Goal: Task Accomplishment & Management: Manage account settings

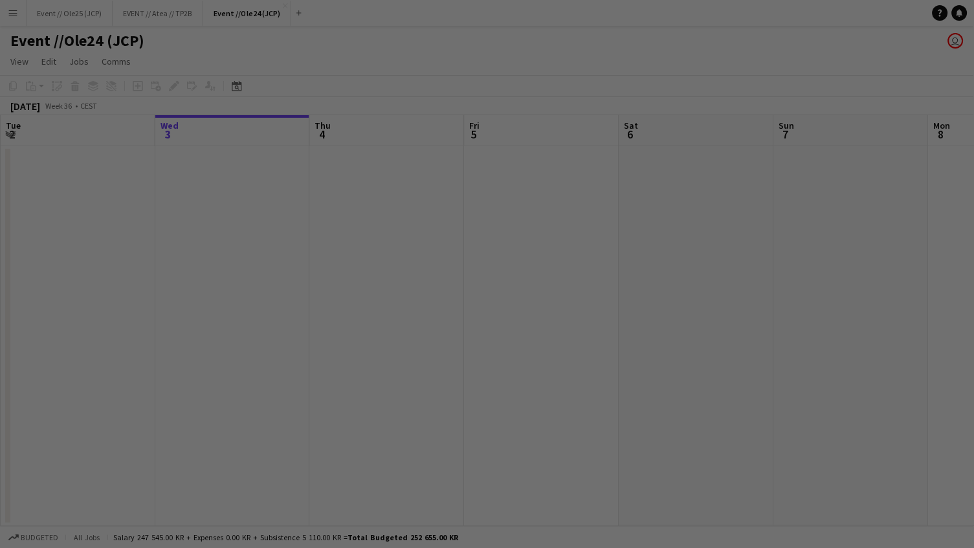
click at [10, 19] on div at bounding box center [492, 276] width 984 height 553
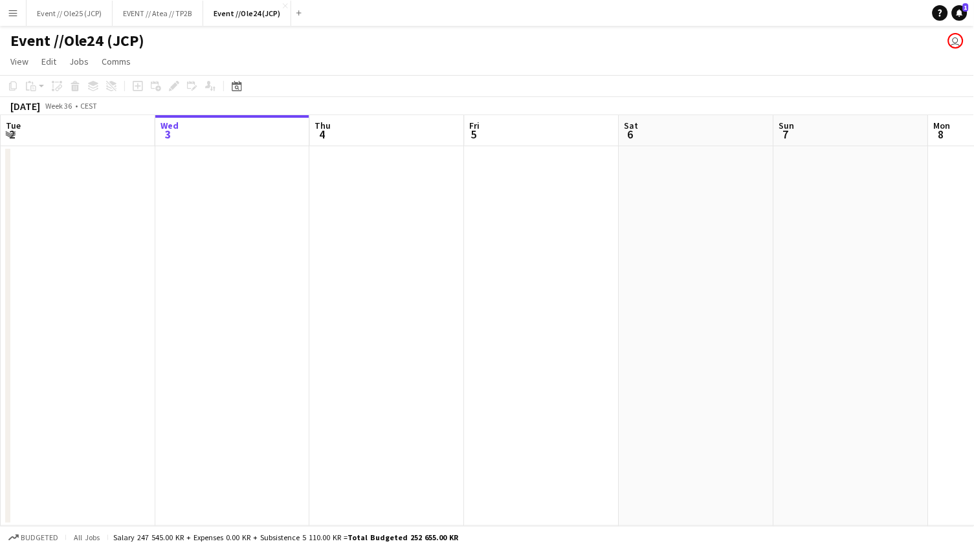
click at [727, 188] on app-date-cell at bounding box center [696, 336] width 155 height 380
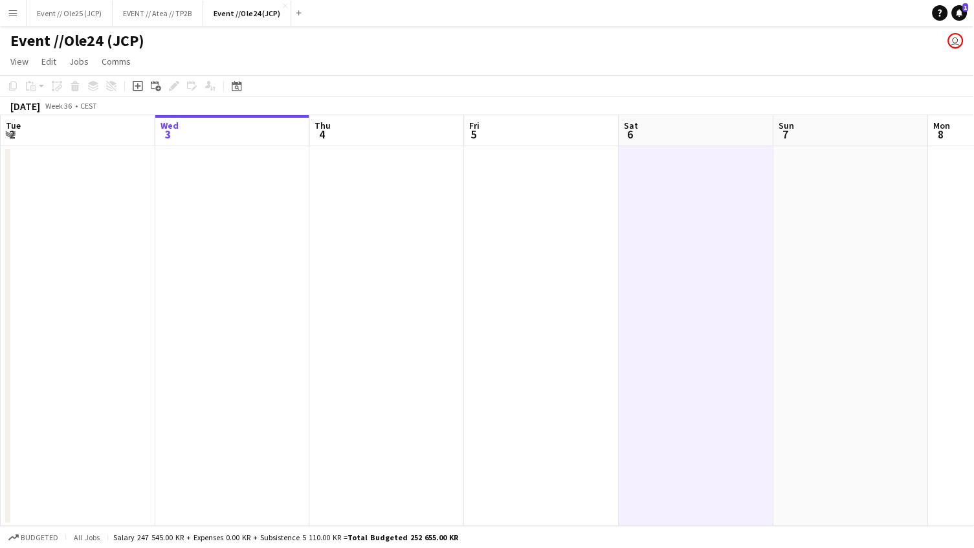
click at [11, 16] on app-icon "Menu" at bounding box center [13, 13] width 10 height 10
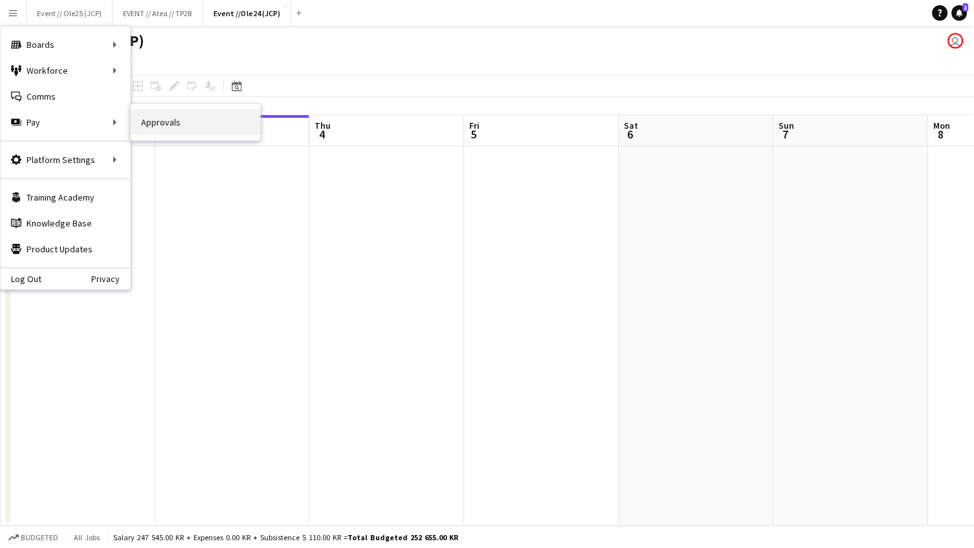
click at [169, 128] on link "Approvals" at bounding box center [195, 122] width 129 height 26
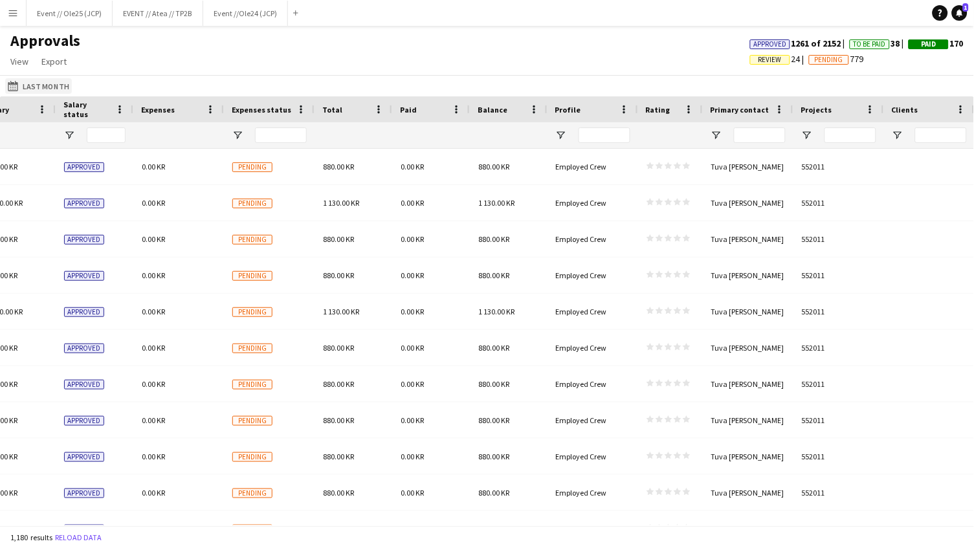
click at [28, 80] on button "Last Month Last Month" at bounding box center [38, 86] width 67 height 16
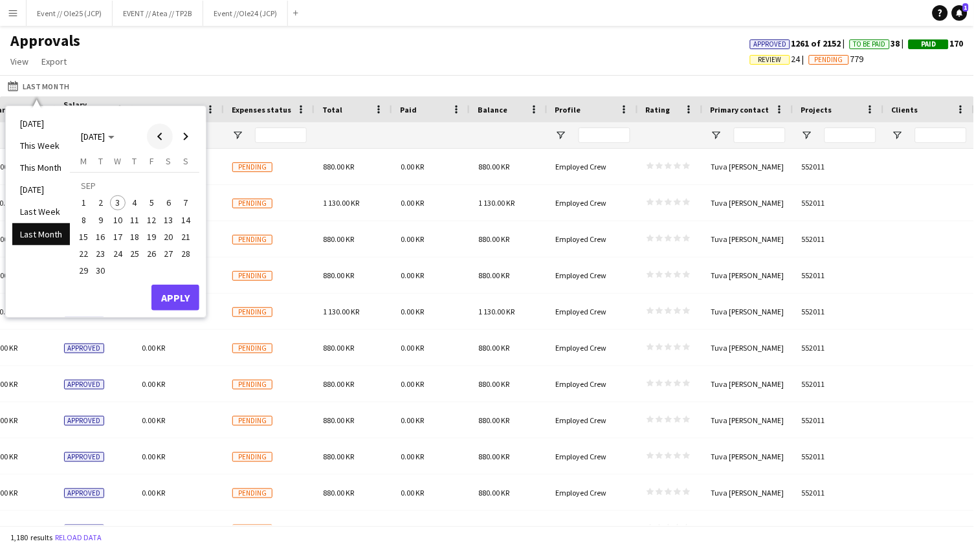
click at [162, 136] on span "Previous month" at bounding box center [160, 137] width 26 height 26
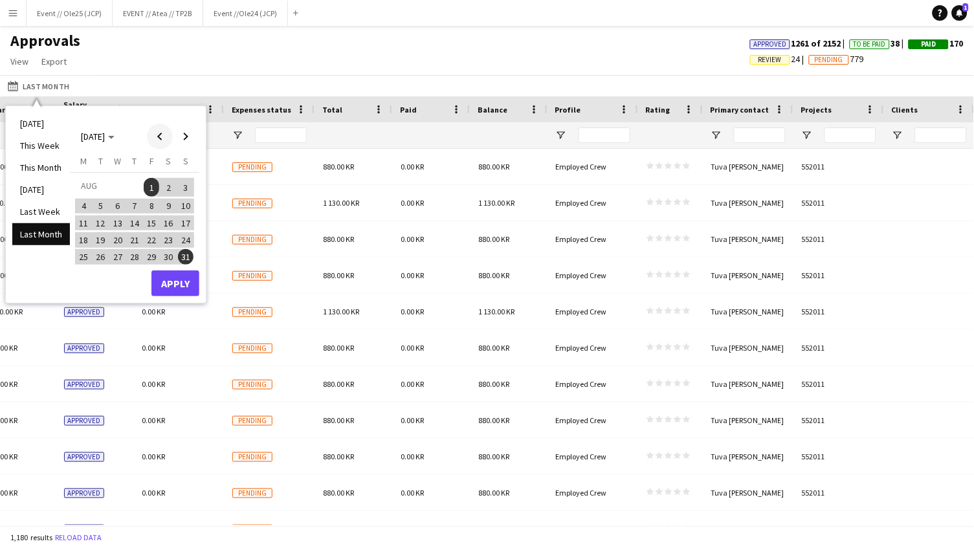
click at [162, 136] on span "Previous month" at bounding box center [160, 137] width 26 height 26
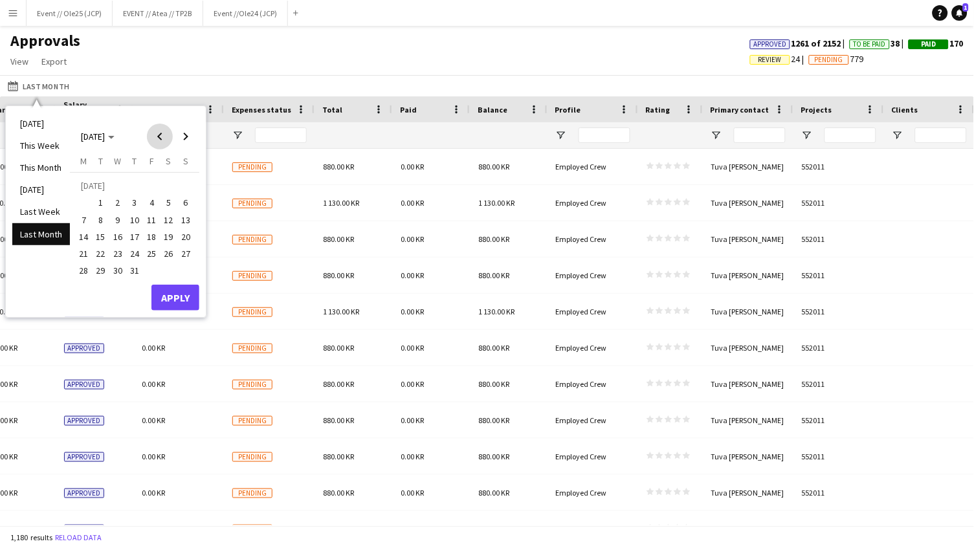
click at [162, 136] on span "Previous month" at bounding box center [160, 137] width 26 height 26
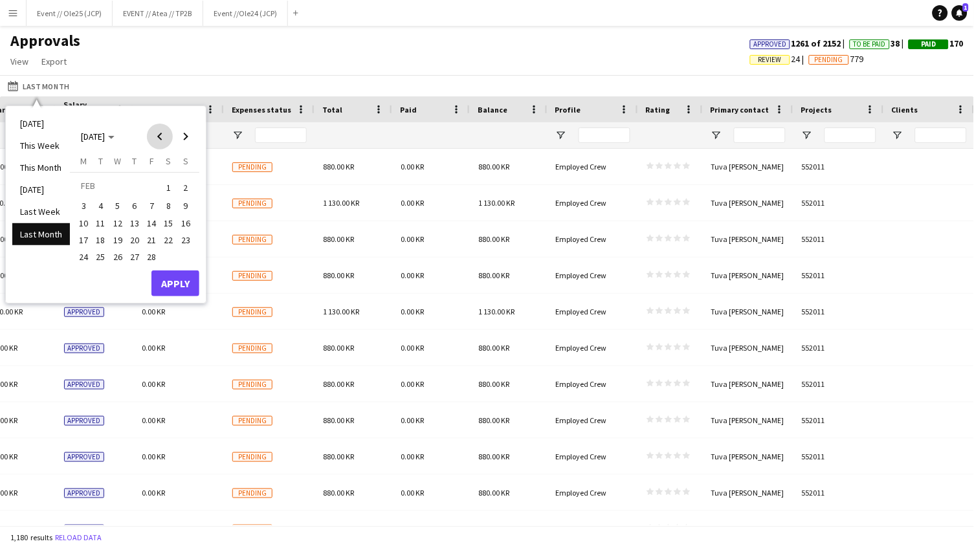
click at [162, 136] on span "Previous month" at bounding box center [160, 137] width 26 height 26
click at [186, 140] on span "Next month" at bounding box center [186, 137] width 26 height 26
click at [122, 201] on span "1" at bounding box center [118, 203] width 16 height 16
click at [193, 131] on span "Next month" at bounding box center [186, 137] width 26 height 26
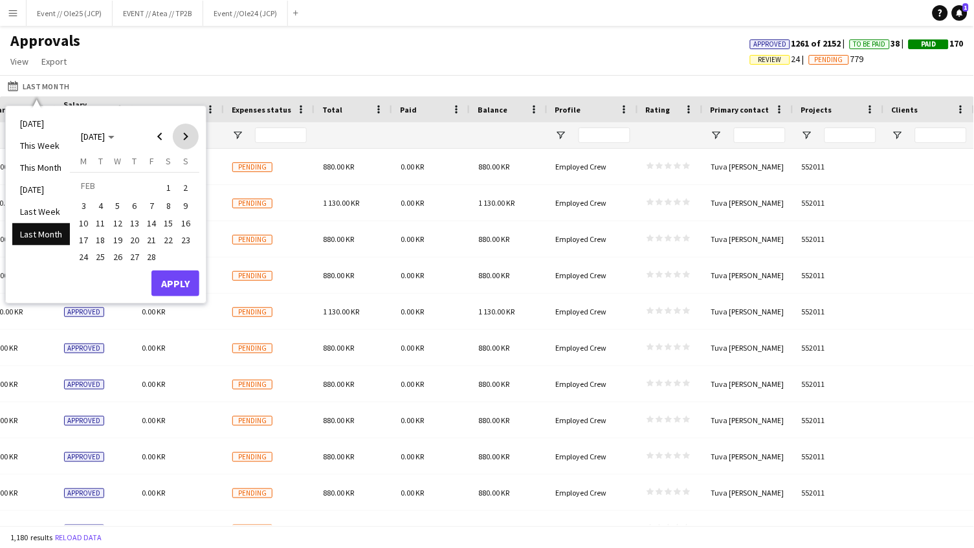
click at [193, 131] on span "Next month" at bounding box center [186, 137] width 26 height 26
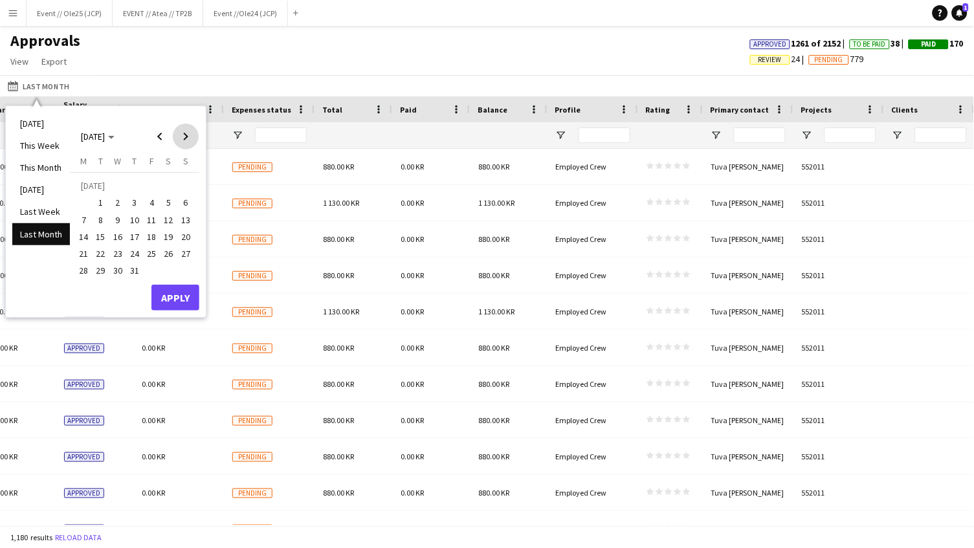
click at [193, 131] on span "Next month" at bounding box center [186, 137] width 26 height 26
click at [173, 131] on span "Next month" at bounding box center [186, 137] width 26 height 26
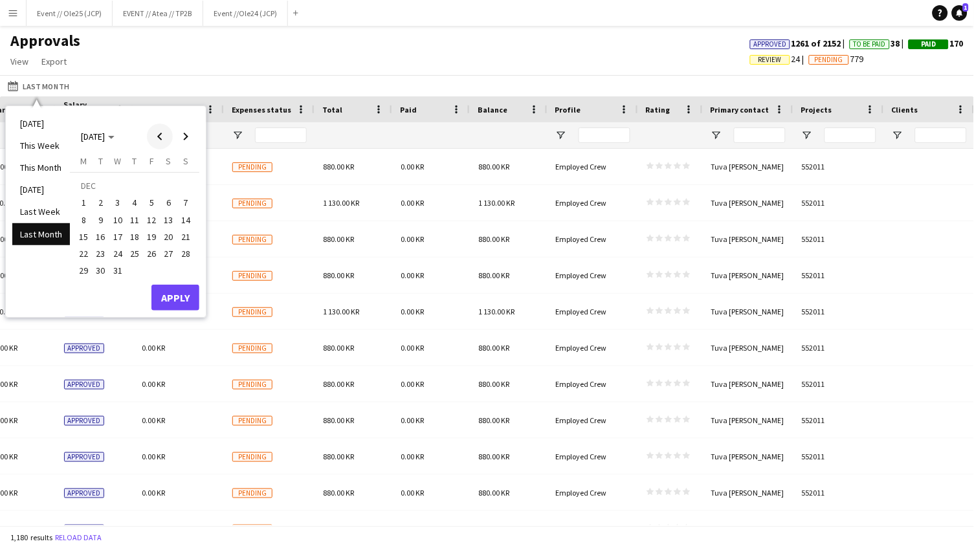
click at [160, 134] on span "Previous month" at bounding box center [160, 137] width 26 height 26
click at [113, 205] on span "1" at bounding box center [118, 203] width 16 height 16
click at [186, 302] on button "Apply" at bounding box center [175, 298] width 48 height 26
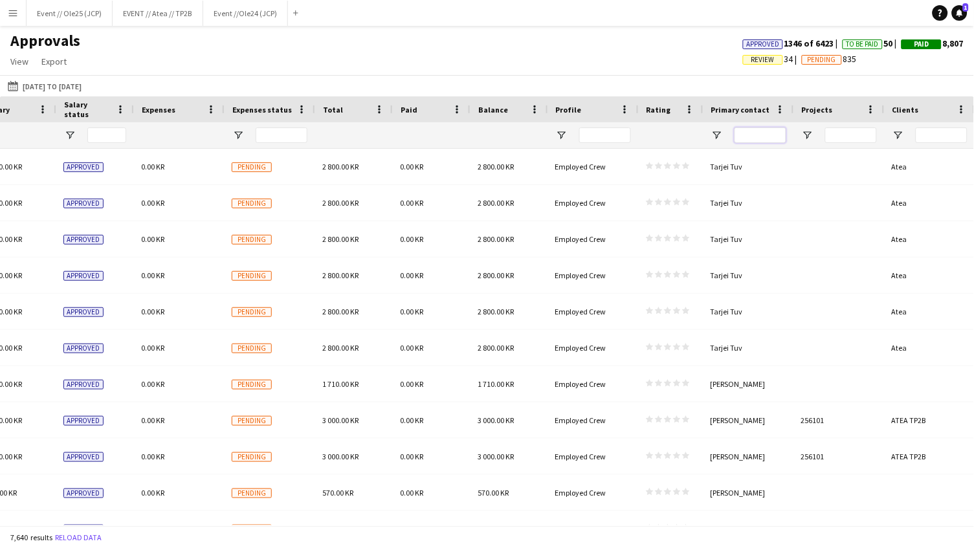
click at [762, 139] on input "Primary contact Filter Input" at bounding box center [761, 136] width 52 height 16
type input "***"
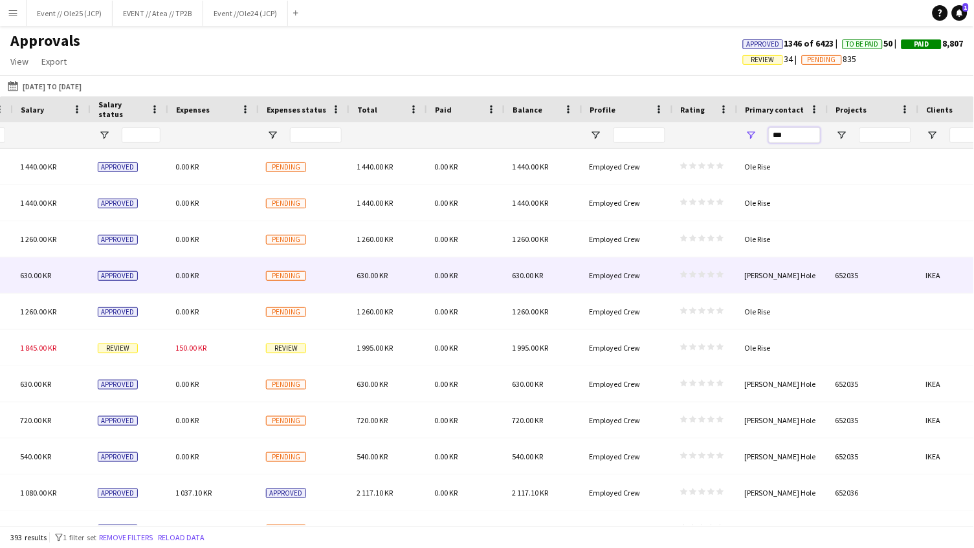
scroll to position [0, 1323]
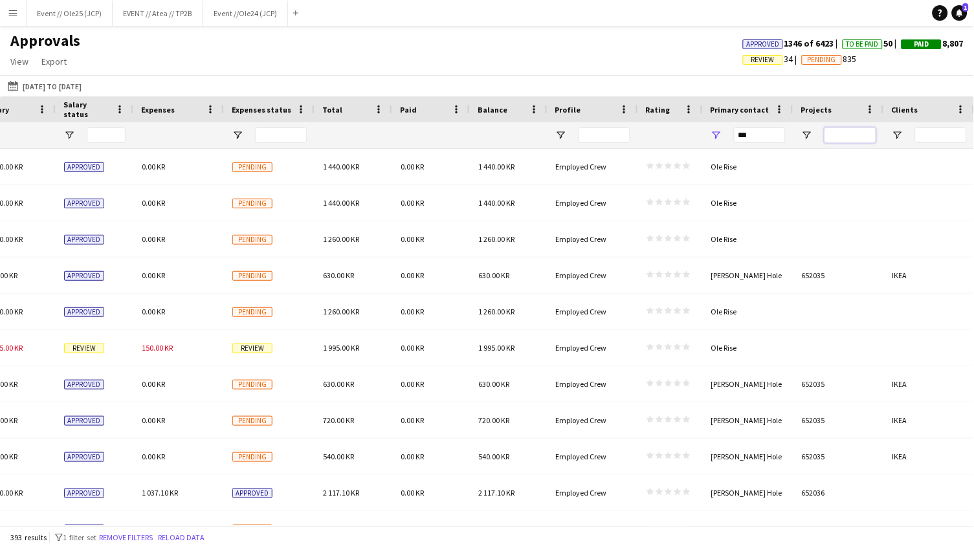
click at [853, 129] on input "Projects Filter Input" at bounding box center [851, 136] width 52 height 16
type input "**"
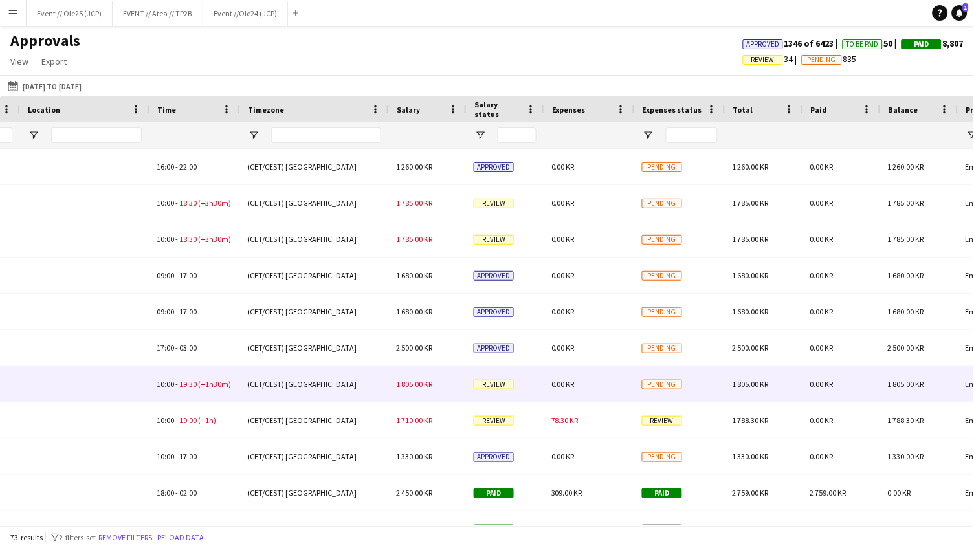
click at [422, 386] on span "1 805.00 KR" at bounding box center [414, 384] width 36 height 10
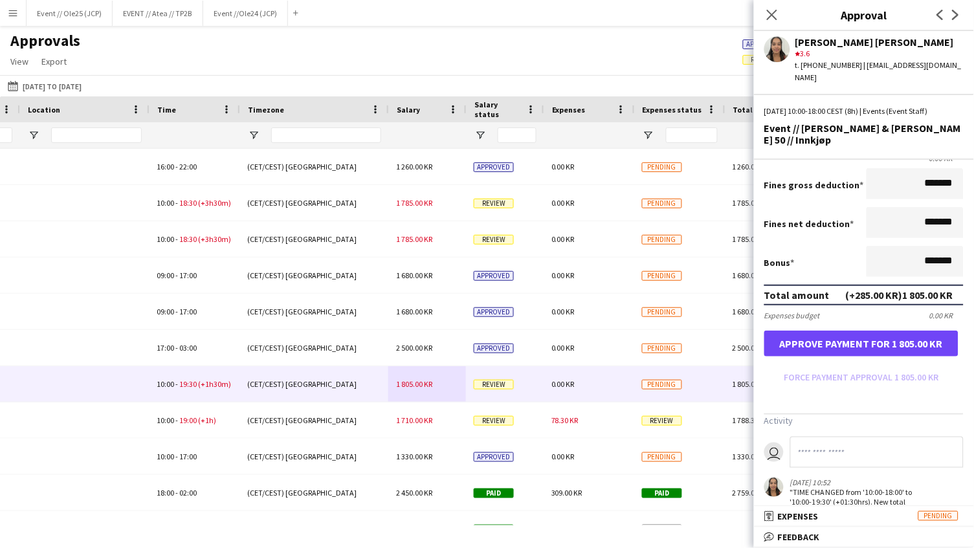
click at [900, 331] on button "Approve payment for 1 805.00 KR" at bounding box center [861, 344] width 194 height 26
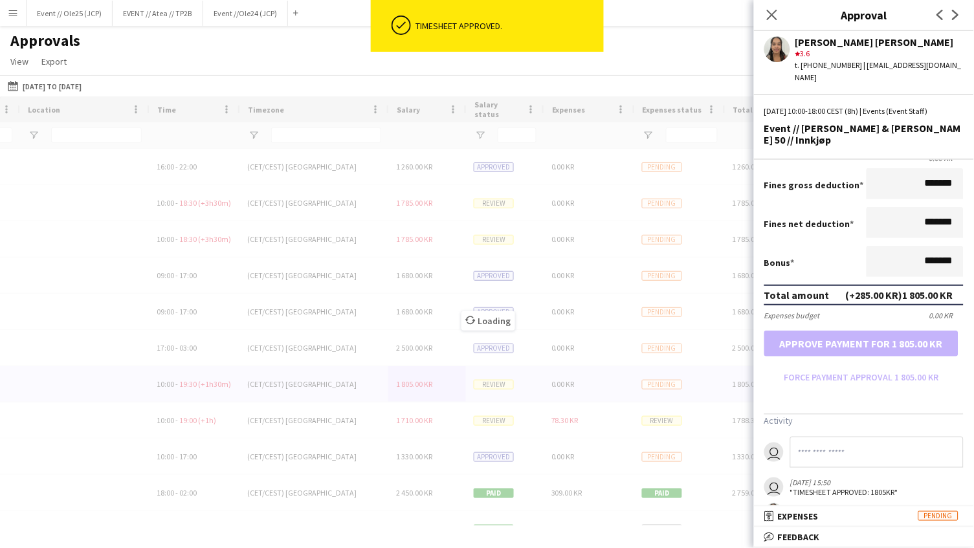
click at [421, 422] on div "Loading" at bounding box center [487, 310] width 974 height 429
click at [420, 417] on div "Loading" at bounding box center [487, 310] width 974 height 429
click at [419, 421] on div "Loading" at bounding box center [487, 310] width 974 height 429
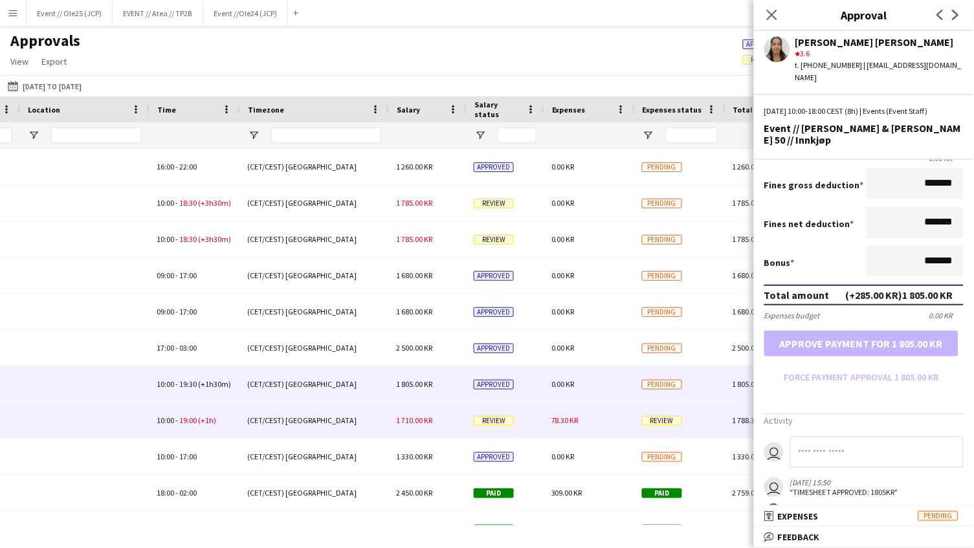
click at [425, 408] on div "1 710.00 KR" at bounding box center [427, 421] width 78 height 36
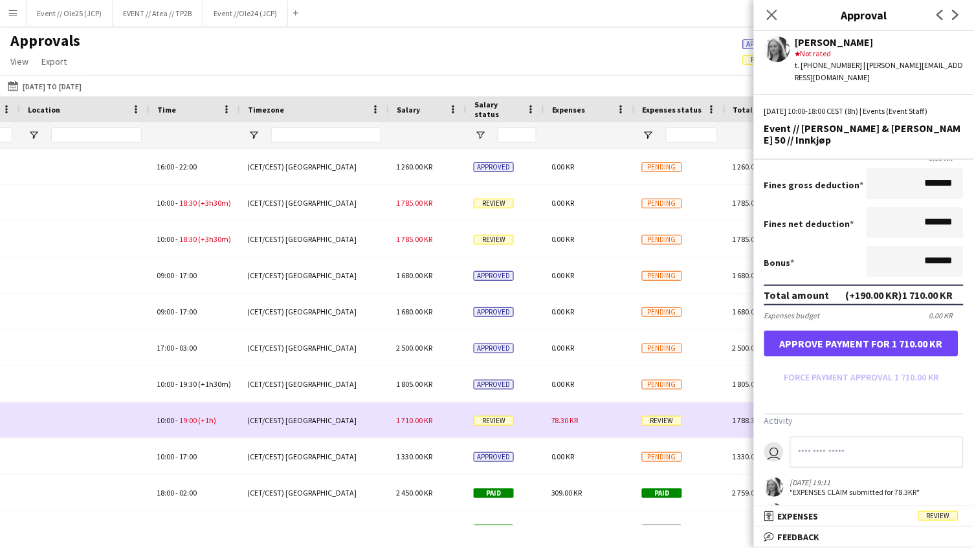
click at [425, 416] on span "1 710.00 KR" at bounding box center [414, 421] width 36 height 10
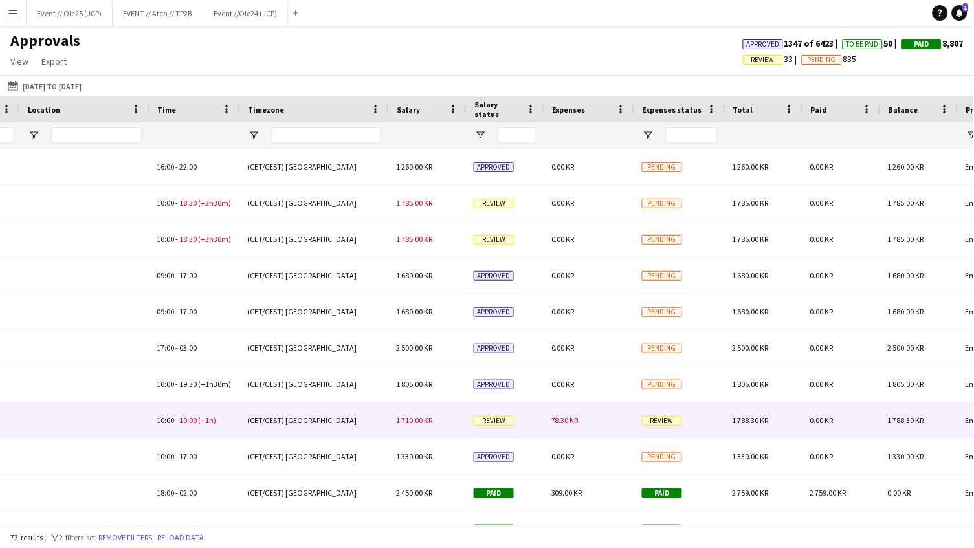
click at [422, 413] on div "1 710.00 KR" at bounding box center [427, 421] width 78 height 36
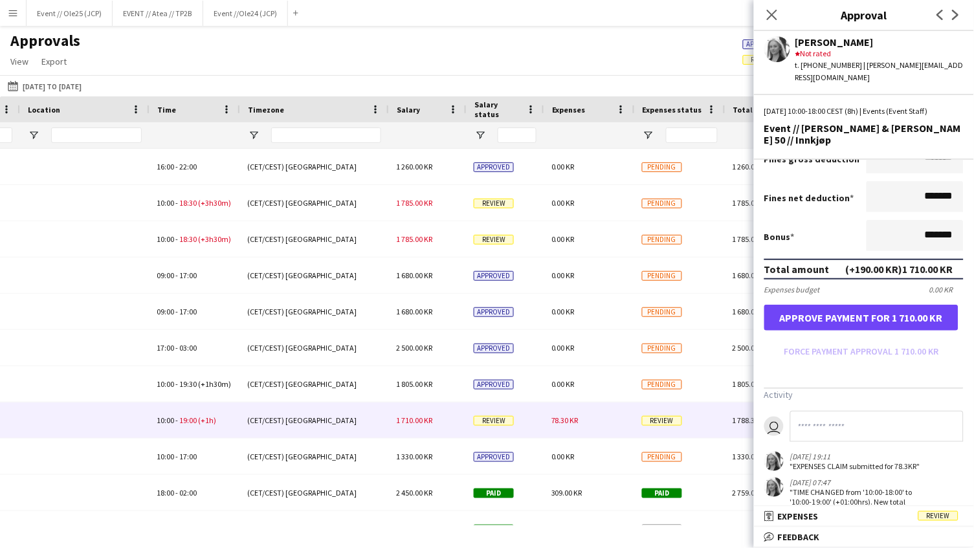
click at [856, 305] on button "Approve payment for 1 710.00 KR" at bounding box center [861, 318] width 194 height 26
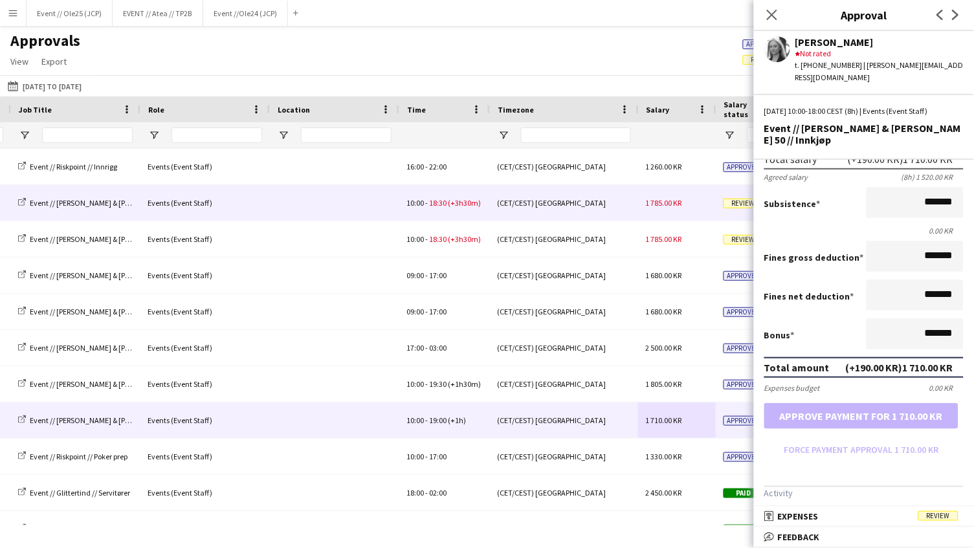
click at [679, 208] on div "1 785.00 KR" at bounding box center [677, 203] width 78 height 36
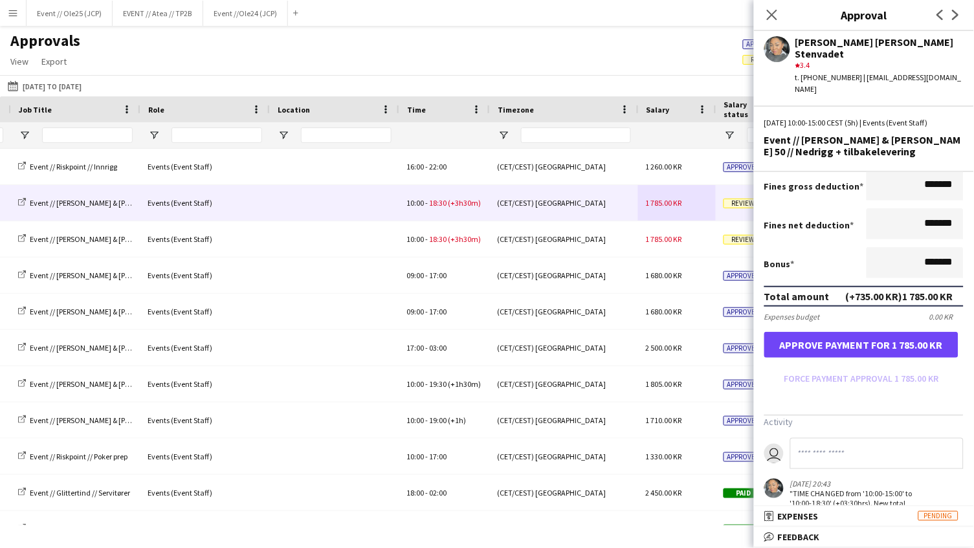
click at [862, 332] on button "Approve payment for 1 785.00 KR" at bounding box center [861, 345] width 194 height 26
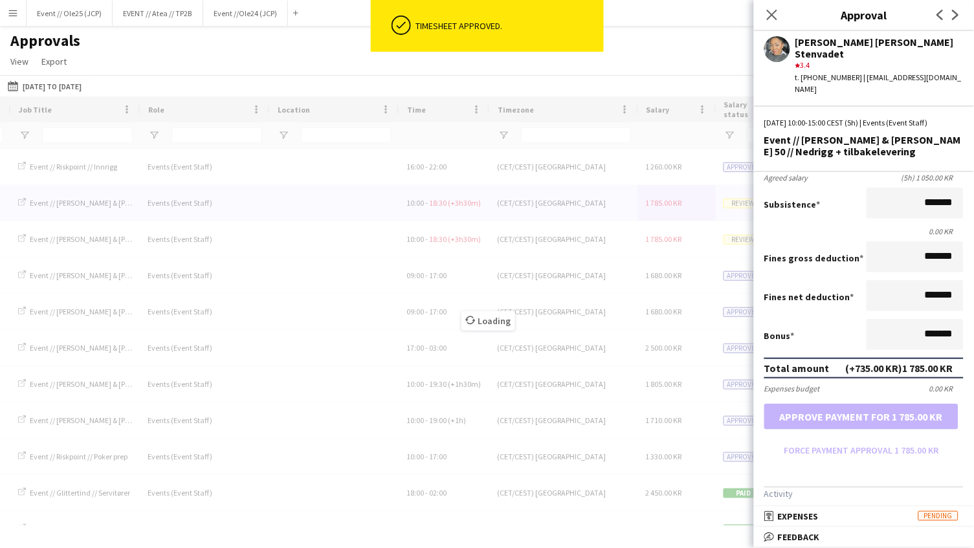
click at [662, 236] on div "Loading" at bounding box center [487, 310] width 974 height 429
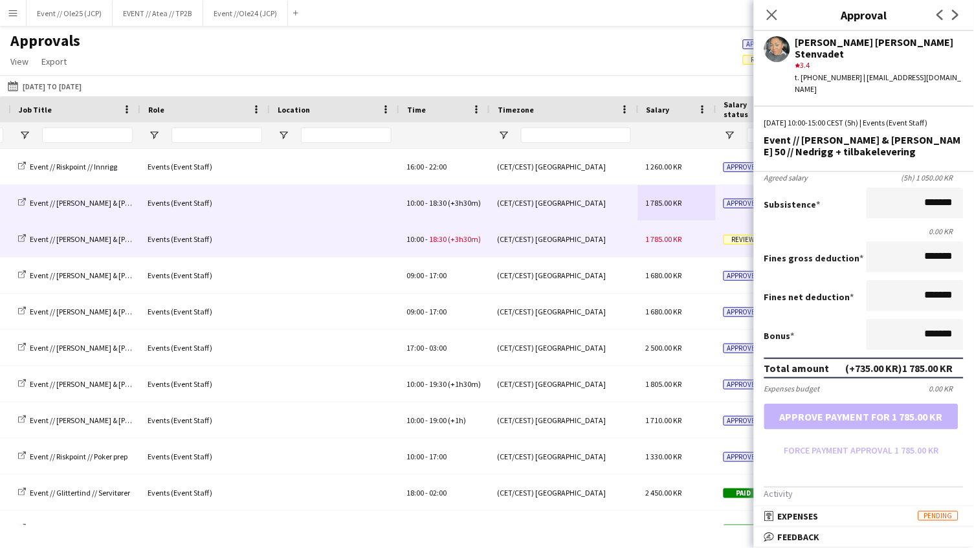
click at [675, 238] on span "1 785.00 KR" at bounding box center [664, 239] width 36 height 10
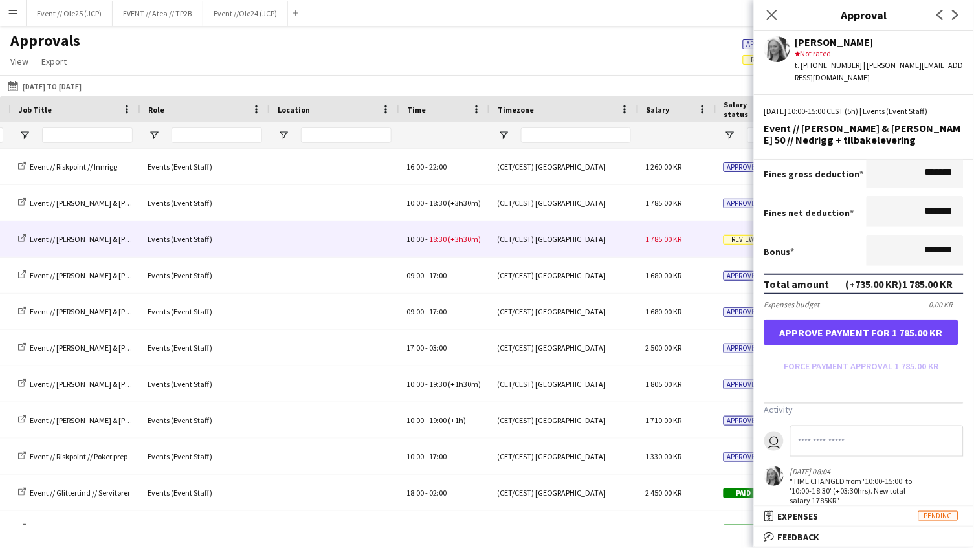
click at [846, 320] on button "Approve payment for 1 785.00 KR" at bounding box center [861, 333] width 194 height 26
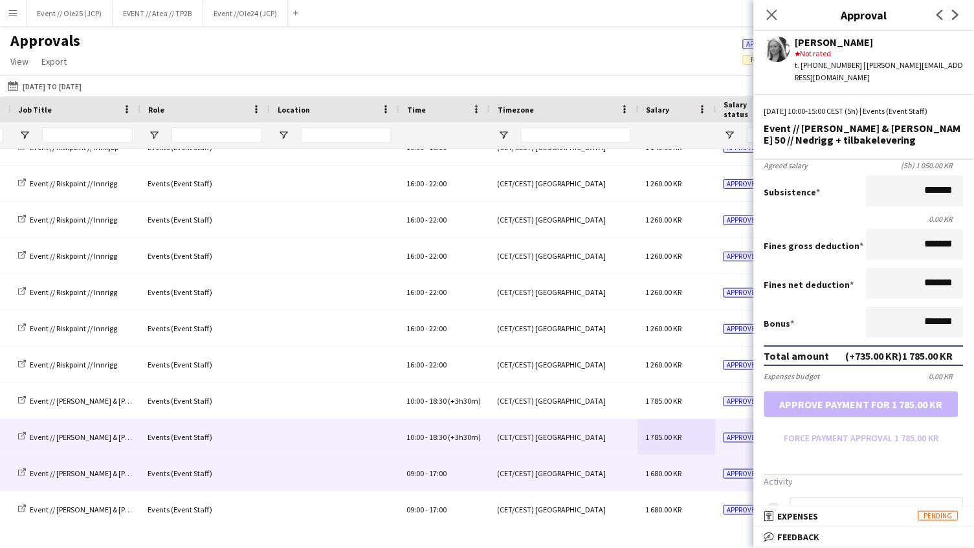
scroll to position [462, 0]
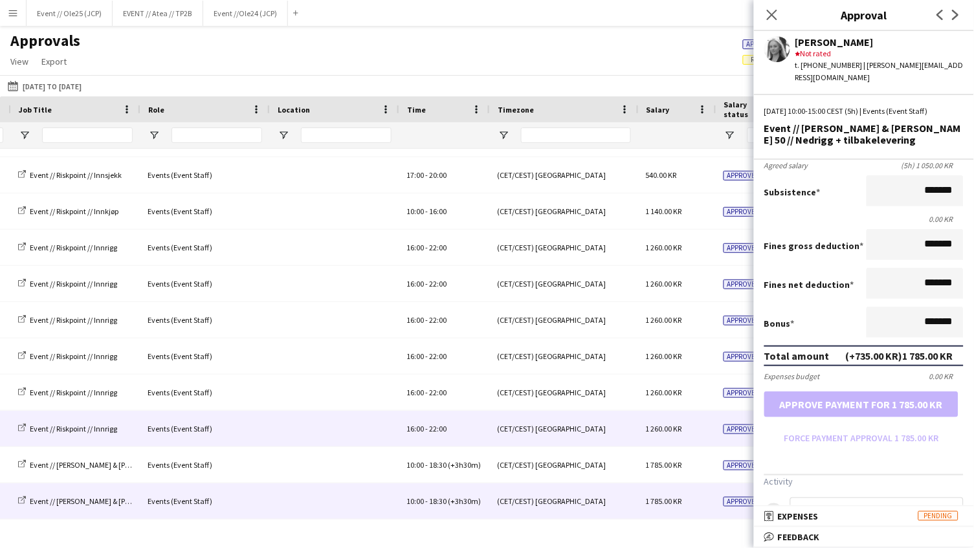
click at [622, 434] on div "(CET/CEST) [GEOGRAPHIC_DATA]" at bounding box center [563, 429] width 149 height 36
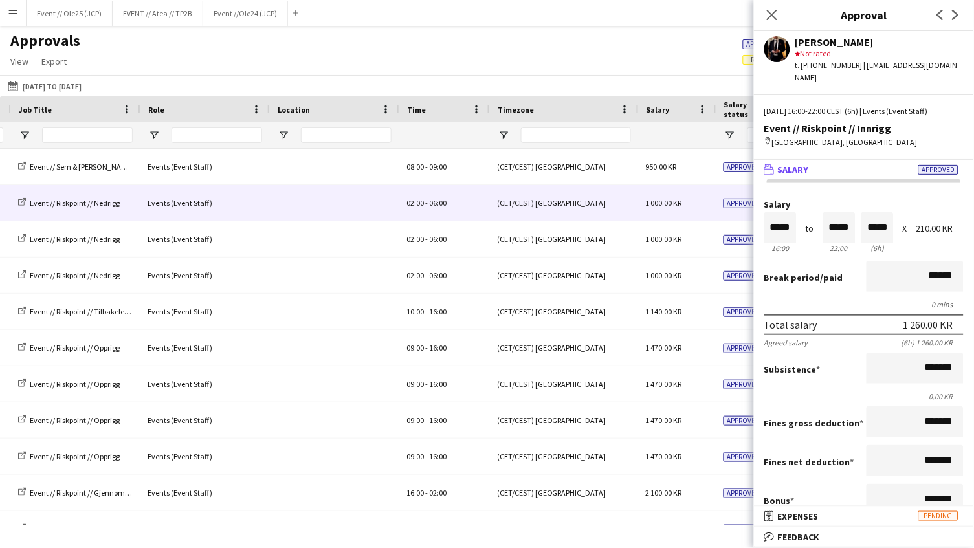
scroll to position [0, 658]
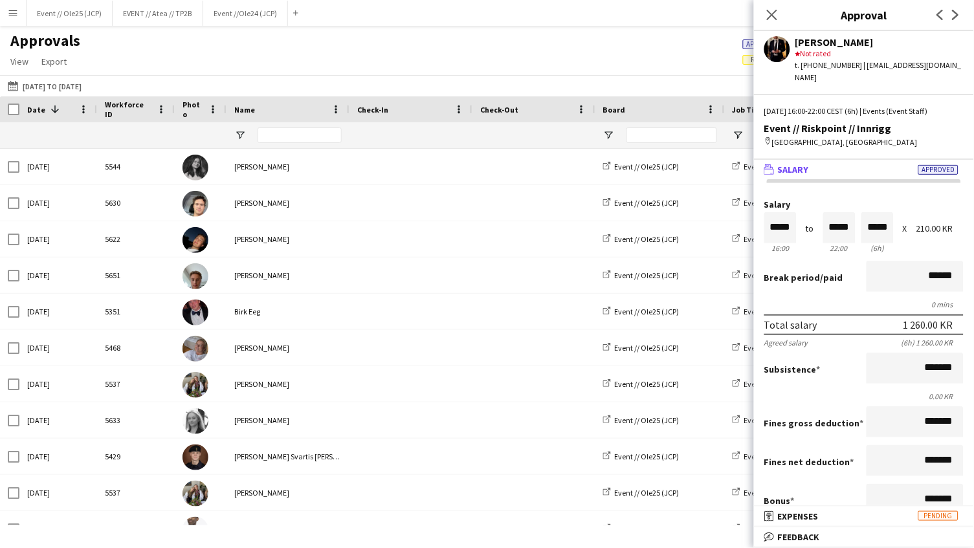
click at [412, 49] on div "Approvals View Customise view Customise filters Reset Filters Reset View Reset …" at bounding box center [487, 53] width 974 height 44
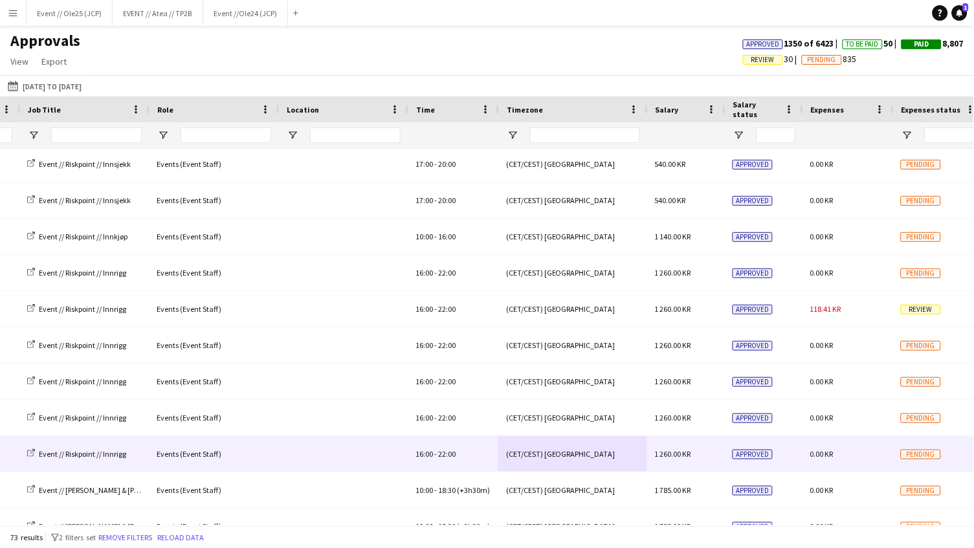
click at [674, 445] on div "1 260.00 KR" at bounding box center [686, 454] width 78 height 36
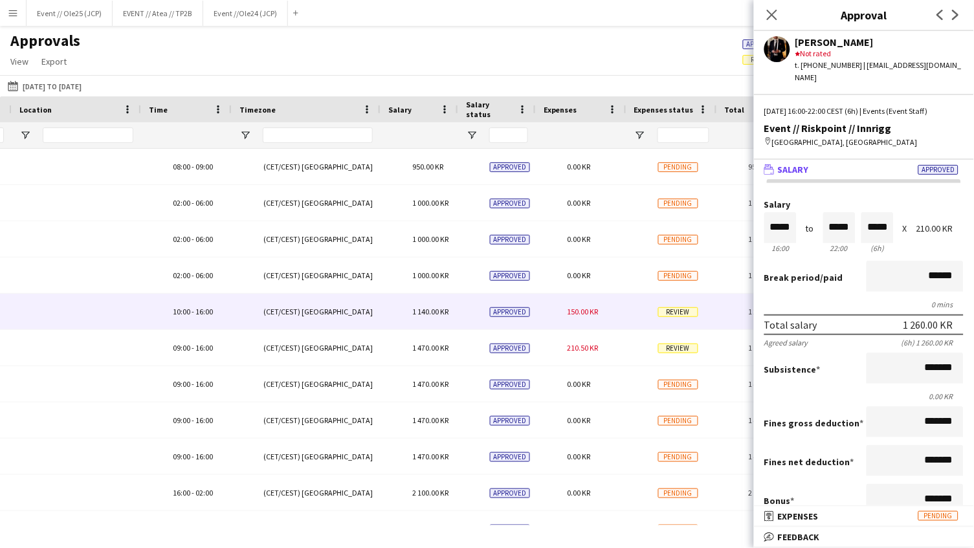
scroll to position [0, 754]
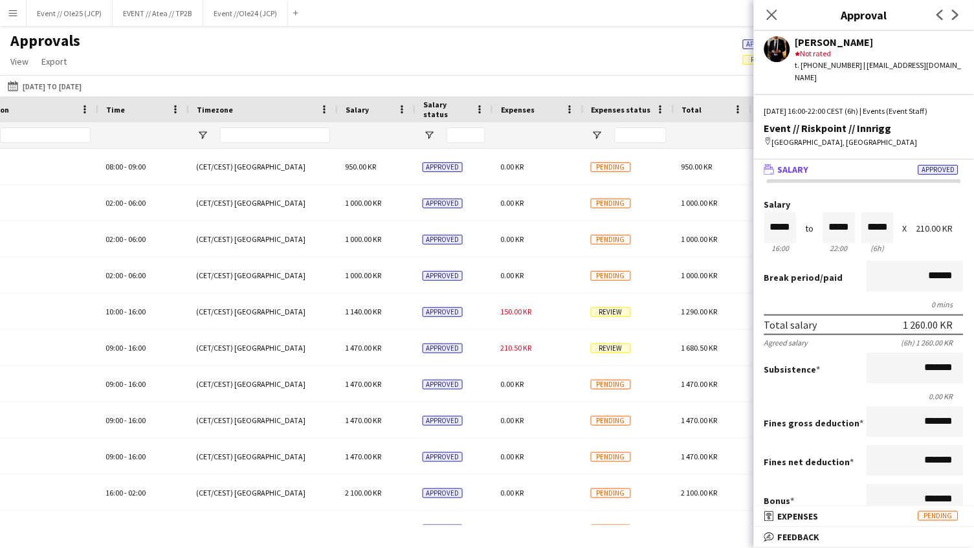
click at [593, 2] on app-navbar "Menu Boards Boards Boards All jobs Status Workforce Workforce My Workforce Recr…" at bounding box center [487, 13] width 974 height 26
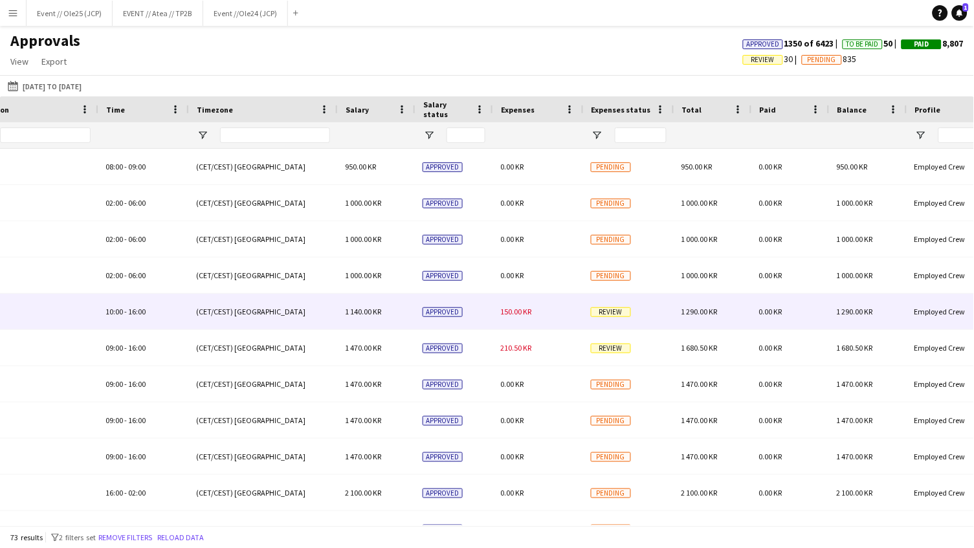
click at [520, 309] on span "150.00 KR" at bounding box center [515, 312] width 31 height 10
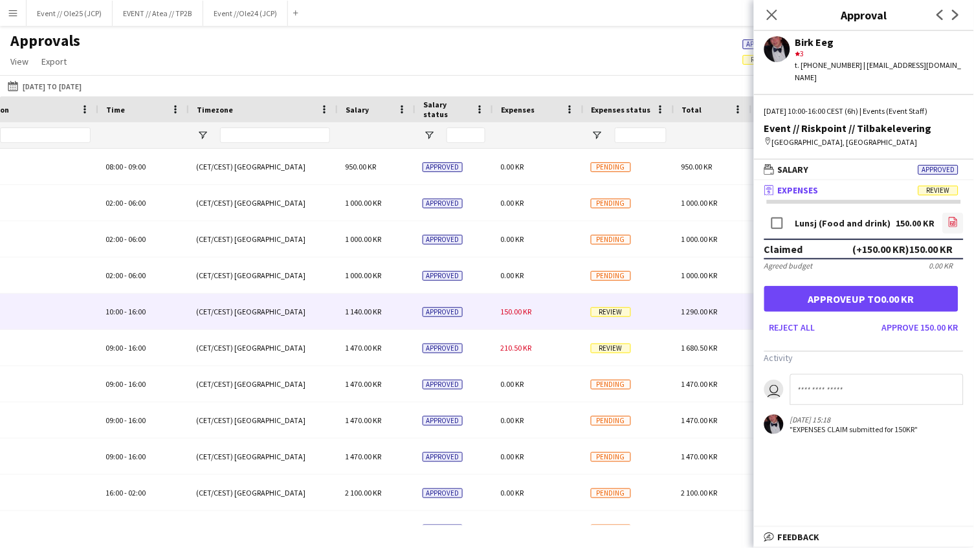
click at [948, 213] on link "file-image" at bounding box center [953, 223] width 21 height 21
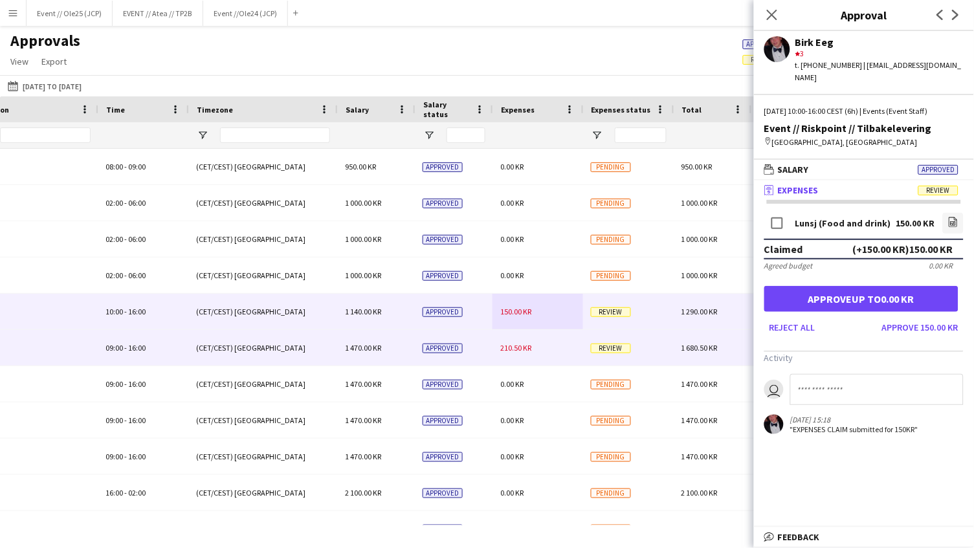
click at [517, 346] on span "210.50 KR" at bounding box center [515, 348] width 31 height 10
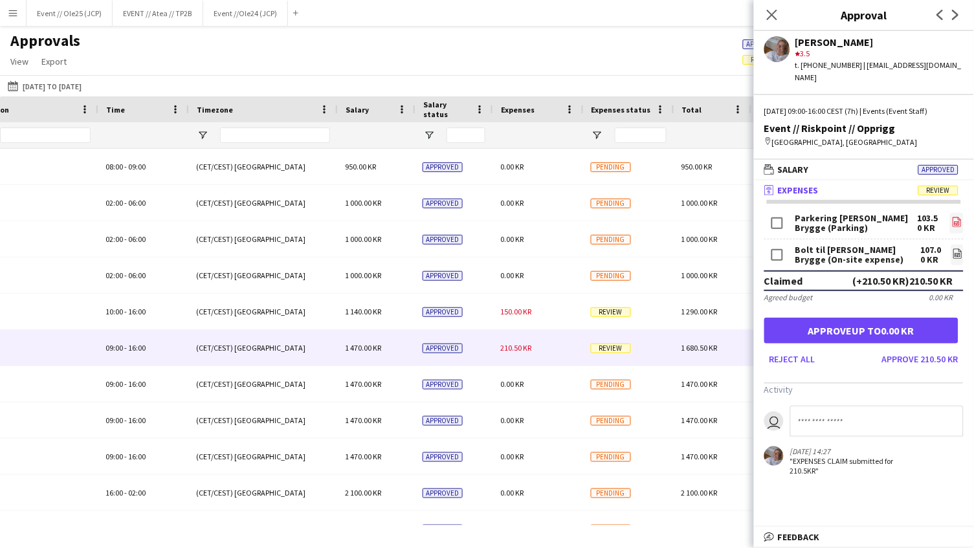
click at [955, 222] on icon at bounding box center [957, 224] width 5 height 4
click at [957, 249] on icon "file-image" at bounding box center [958, 254] width 10 height 10
